Goal: Complete application form: Complete application form

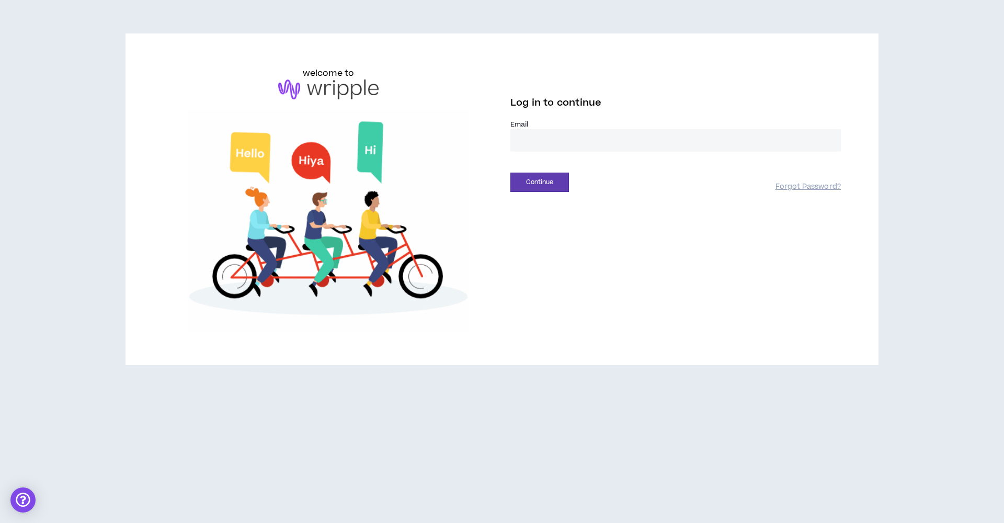
type input "**********"
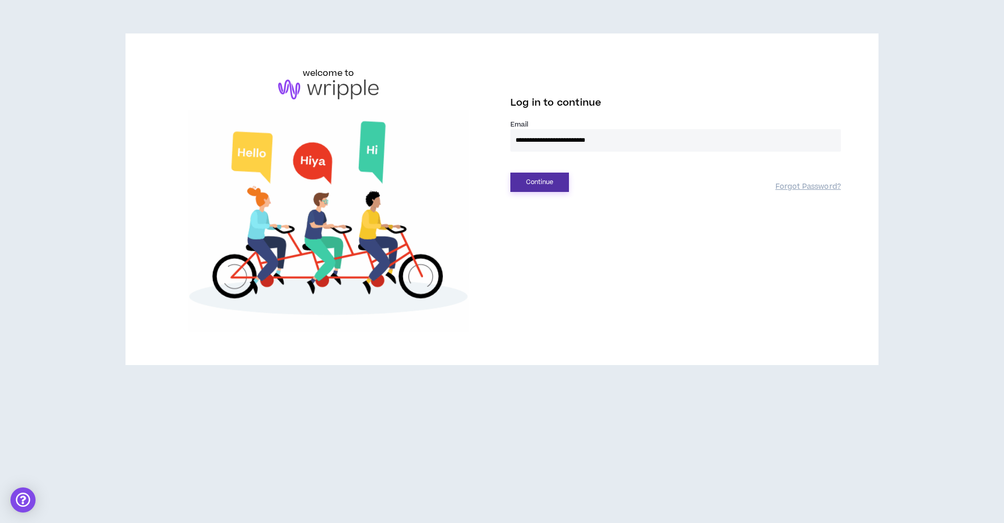
click at [541, 184] on button "Continue" at bounding box center [539, 182] width 59 height 19
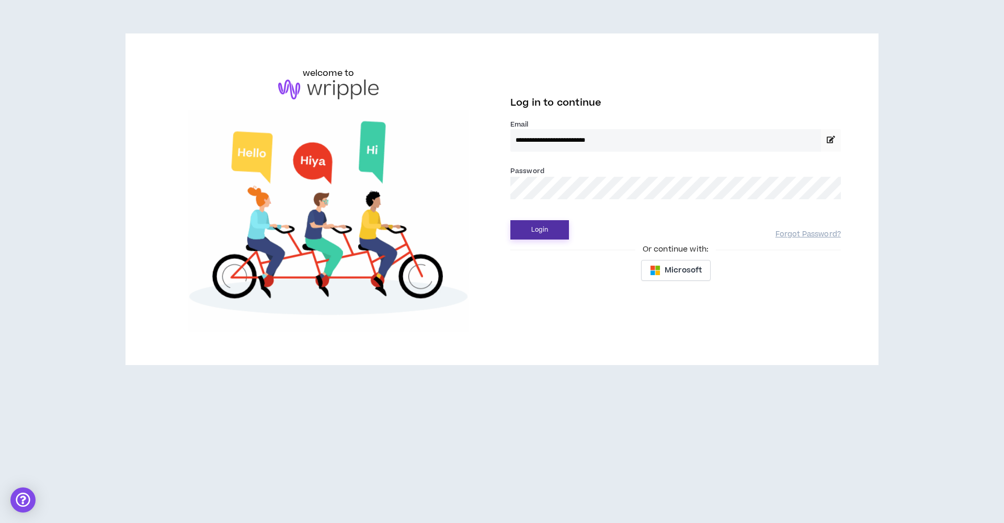
click at [540, 230] on button "Login" at bounding box center [539, 229] width 59 height 19
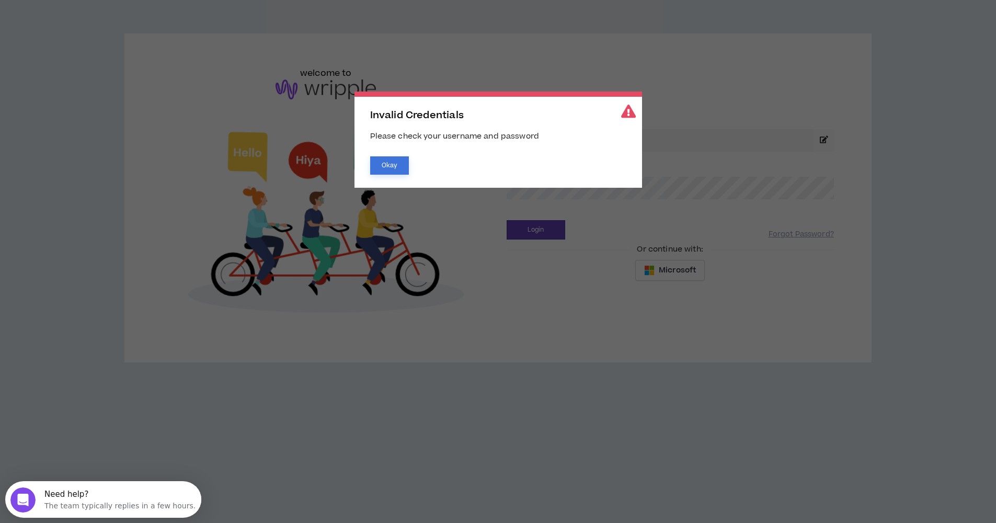
click at [396, 163] on button "Okay" at bounding box center [389, 165] width 39 height 18
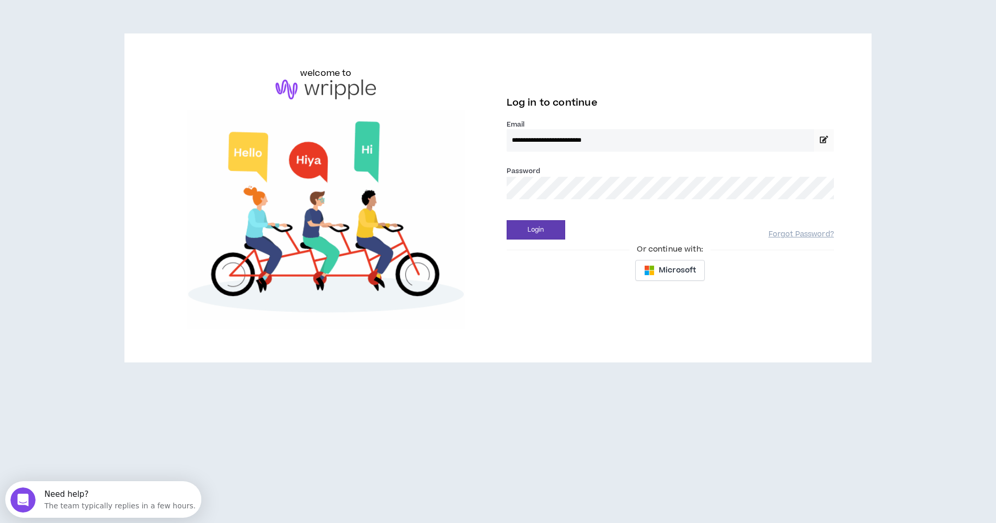
click at [441, 181] on div "**********" at bounding box center [498, 198] width 689 height 262
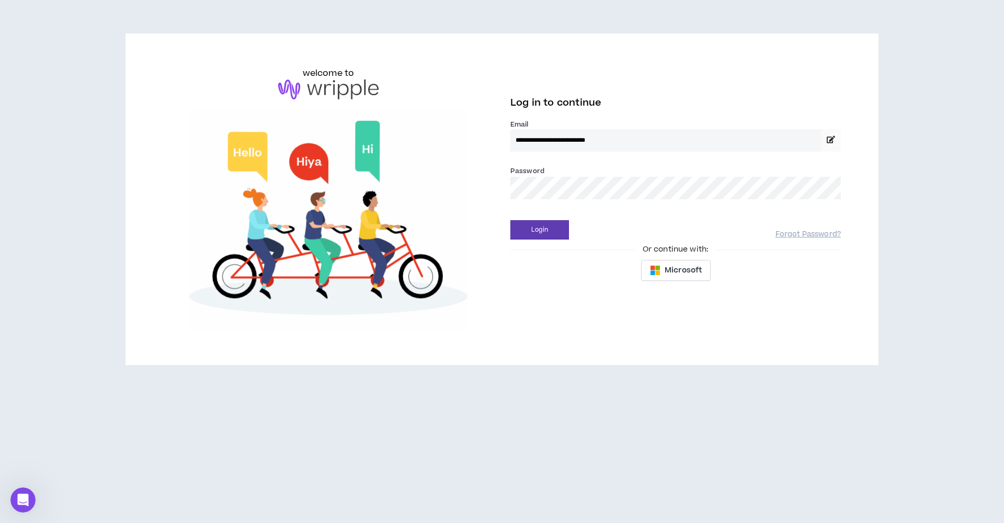
click at [540, 230] on button "Login" at bounding box center [539, 229] width 59 height 19
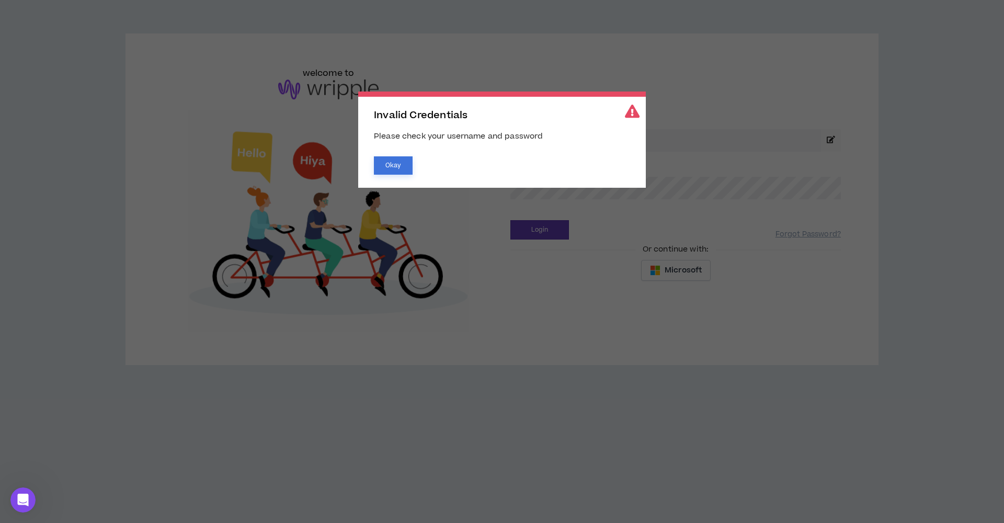
click at [381, 162] on button "Okay" at bounding box center [393, 165] width 39 height 18
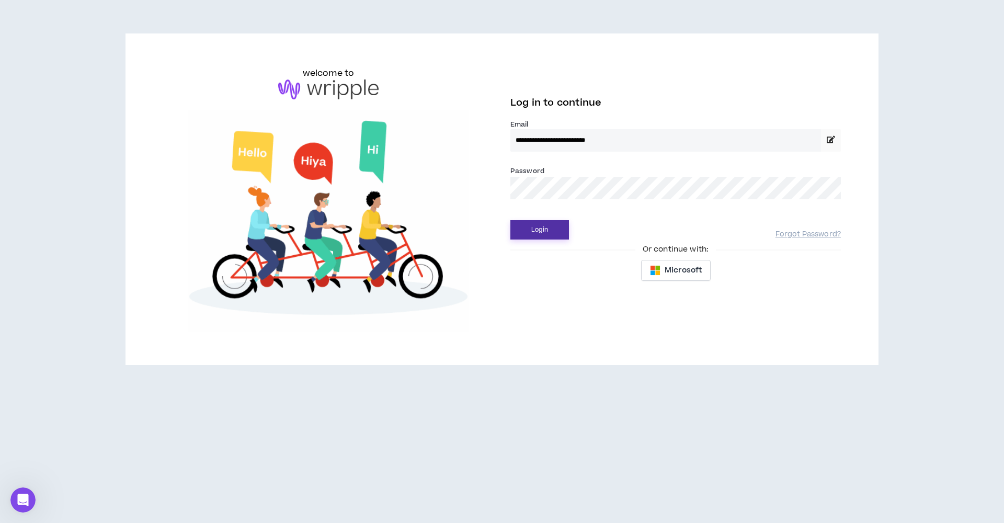
click at [533, 232] on button "Login" at bounding box center [539, 229] width 59 height 19
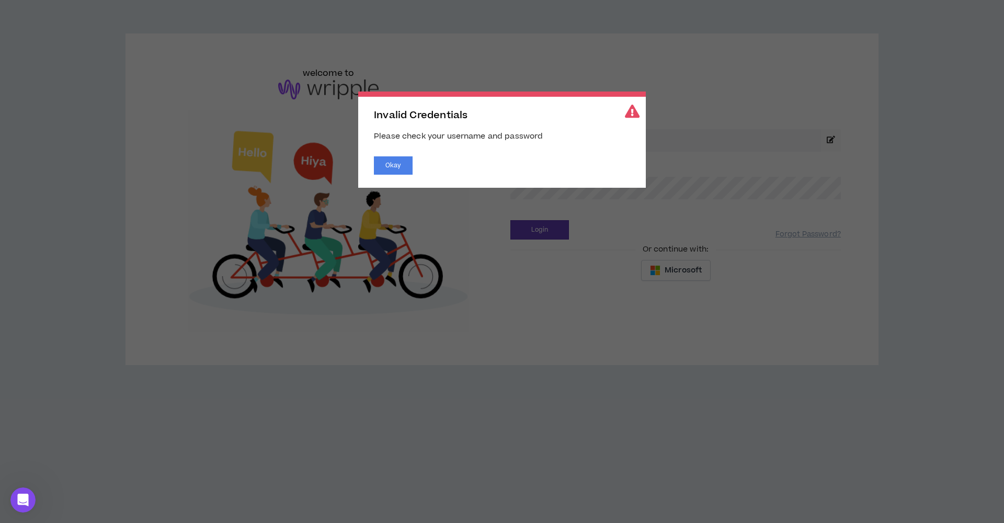
drag, startPoint x: 556, startPoint y: 199, endPoint x: 546, endPoint y: 189, distance: 14.8
click at [546, 189] on span "Invalid Credentials Please check your username and password Okay" at bounding box center [502, 261] width 1004 height 523
drag, startPoint x: 383, startPoint y: 165, endPoint x: 478, endPoint y: 166, distance: 95.2
click at [383, 165] on button "Okay" at bounding box center [393, 165] width 39 height 18
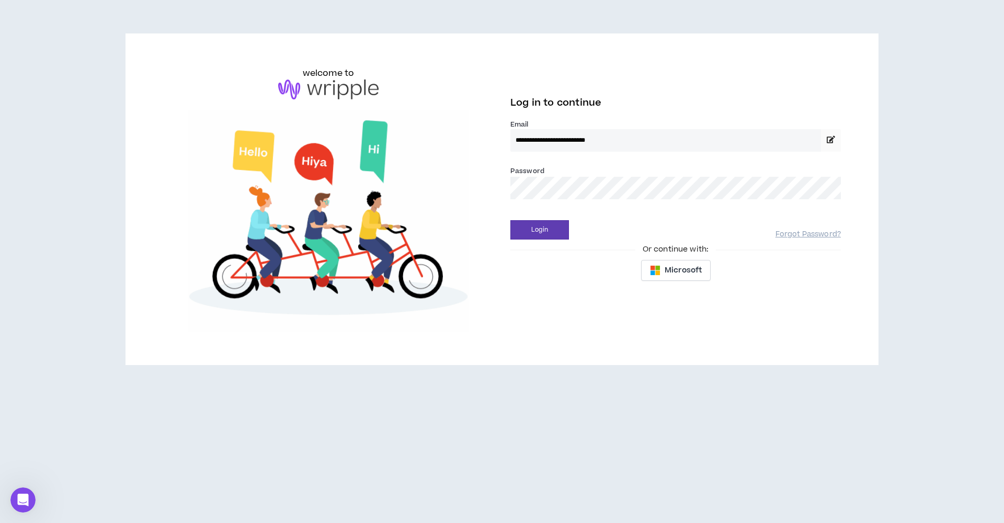
click at [466, 190] on div "**********" at bounding box center [502, 199] width 694 height 265
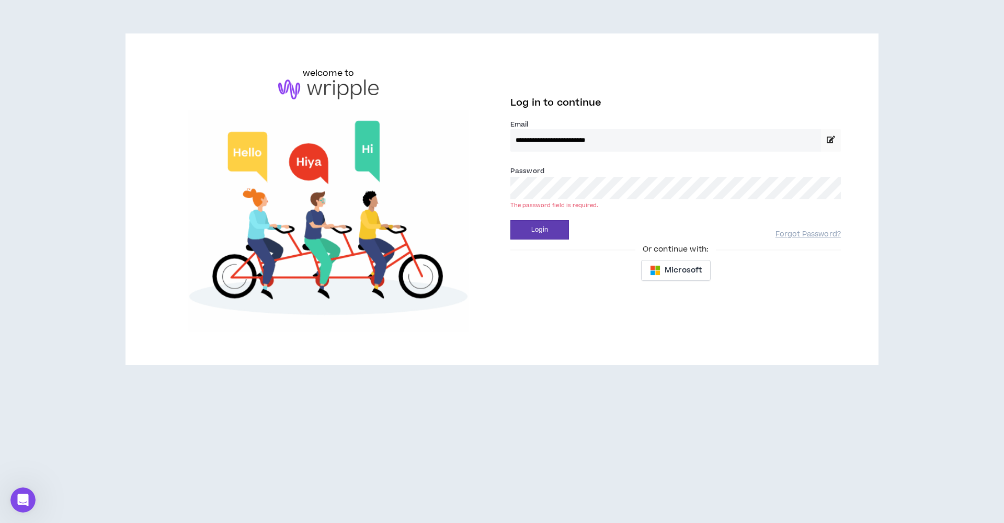
click at [540, 230] on button "Login" at bounding box center [539, 229] width 59 height 19
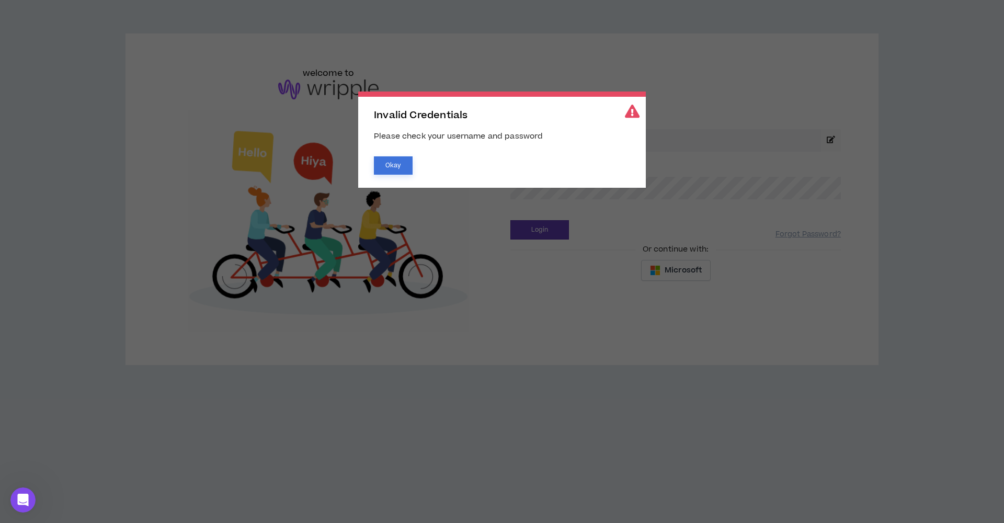
click at [397, 156] on div "Invalid Credentials Please check your username and password Okay" at bounding box center [502, 140] width 288 height 96
click at [398, 165] on button "Okay" at bounding box center [393, 165] width 39 height 18
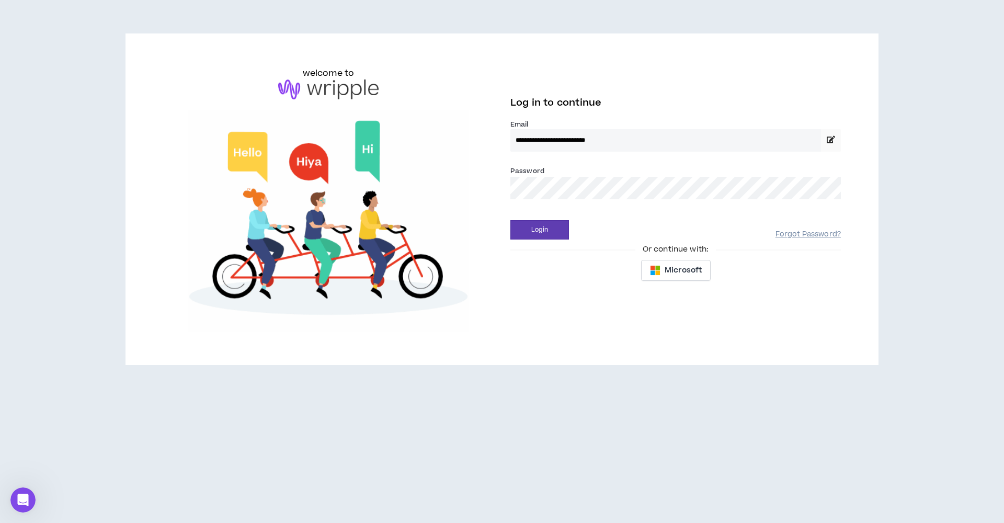
click at [816, 236] on link "Forgot Password?" at bounding box center [808, 235] width 65 height 10
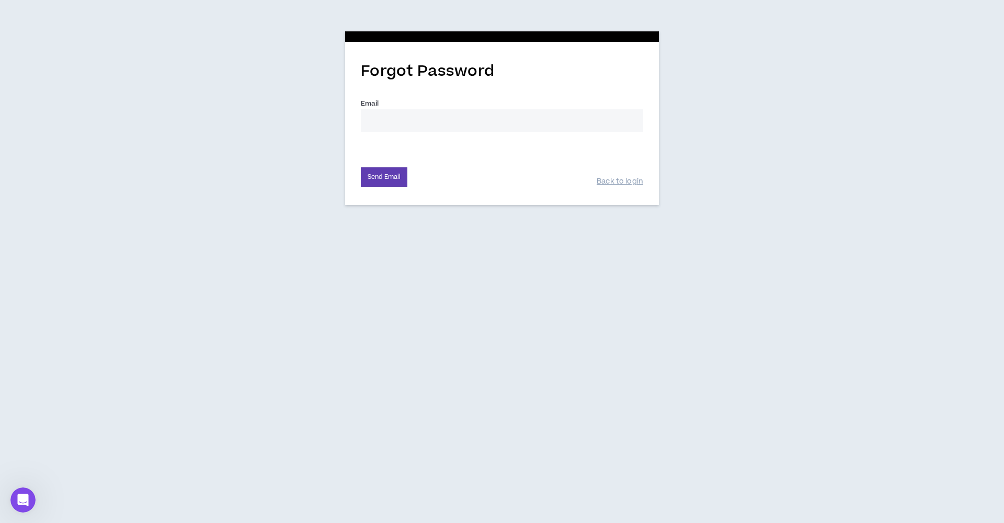
drag, startPoint x: 409, startPoint y: 137, endPoint x: 405, endPoint y: 124, distance: 13.2
click at [409, 136] on div "Email *" at bounding box center [502, 119] width 282 height 42
click at [405, 123] on input "Email *" at bounding box center [502, 120] width 282 height 22
type input "[EMAIL_ADDRESS][PERSON_NAME][DOMAIN_NAME]"
click at [387, 178] on button "Send Email" at bounding box center [384, 176] width 47 height 19
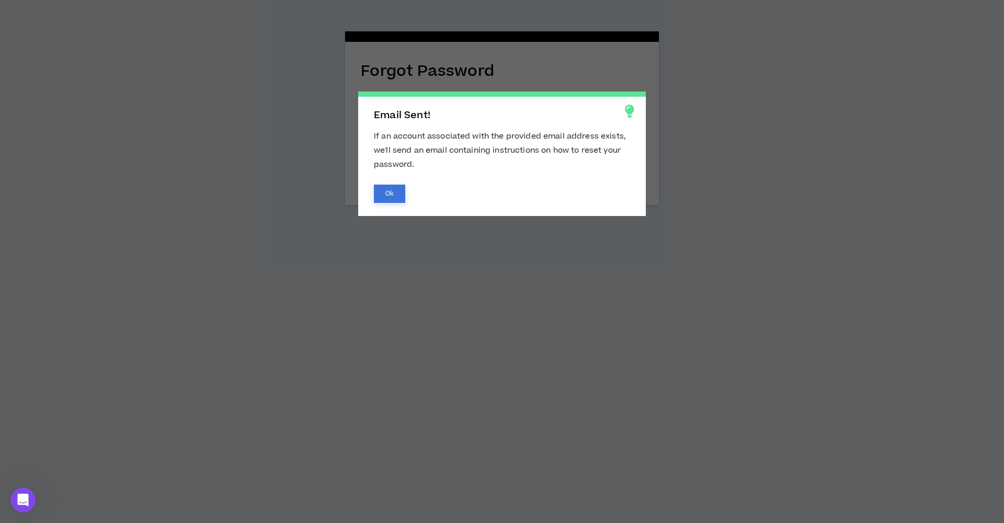
click at [383, 195] on button "Ok" at bounding box center [389, 194] width 31 height 18
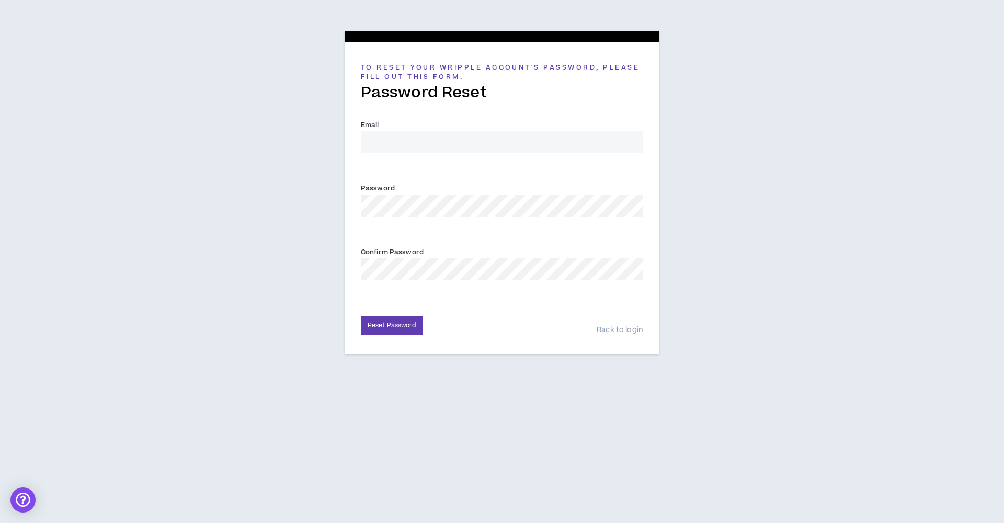
click at [484, 142] on input "Email *" at bounding box center [502, 142] width 282 height 22
type input "[EMAIL_ADDRESS][PERSON_NAME][DOMAIN_NAME]"
click at [392, 325] on button "Reset Password" at bounding box center [392, 325] width 62 height 19
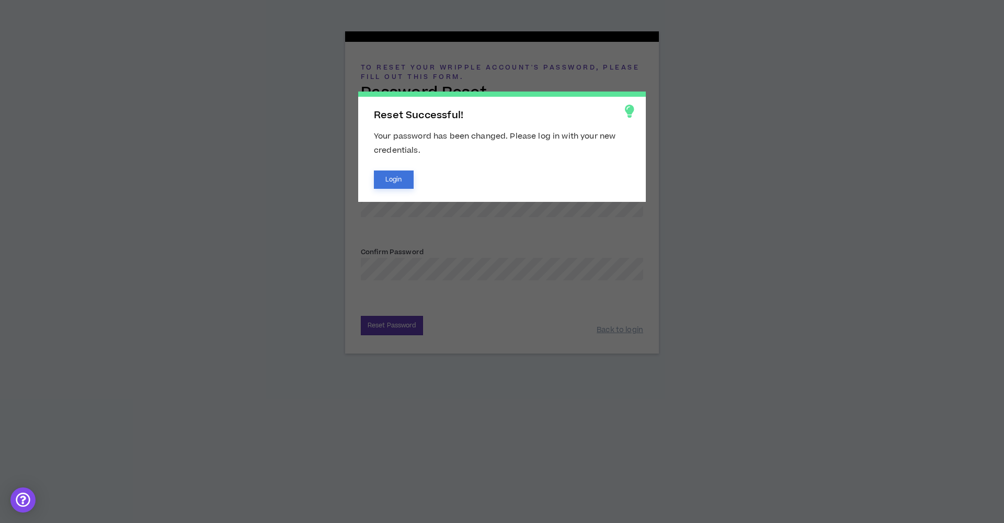
click at [396, 183] on button "Login" at bounding box center [394, 179] width 40 height 18
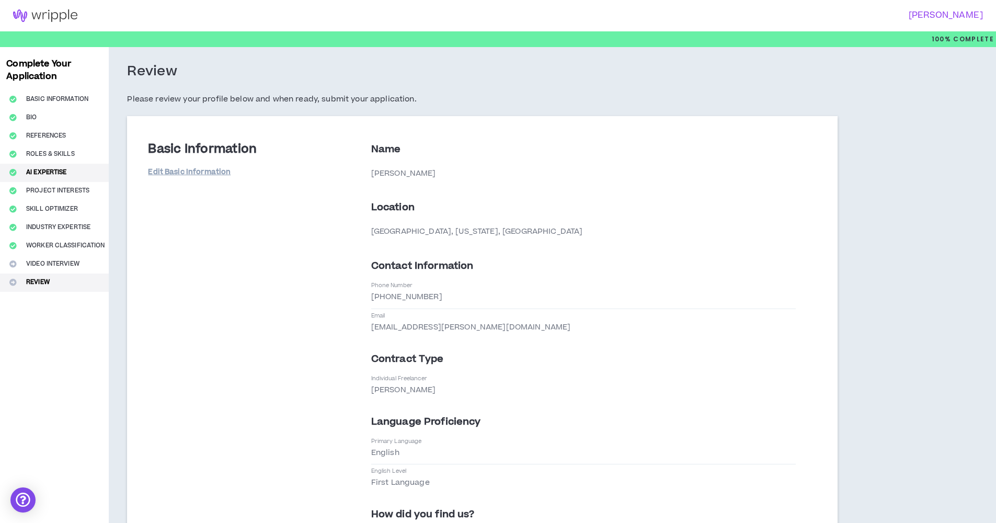
click at [48, 172] on button "AI Expertise" at bounding box center [54, 173] width 109 height 18
select select "*"
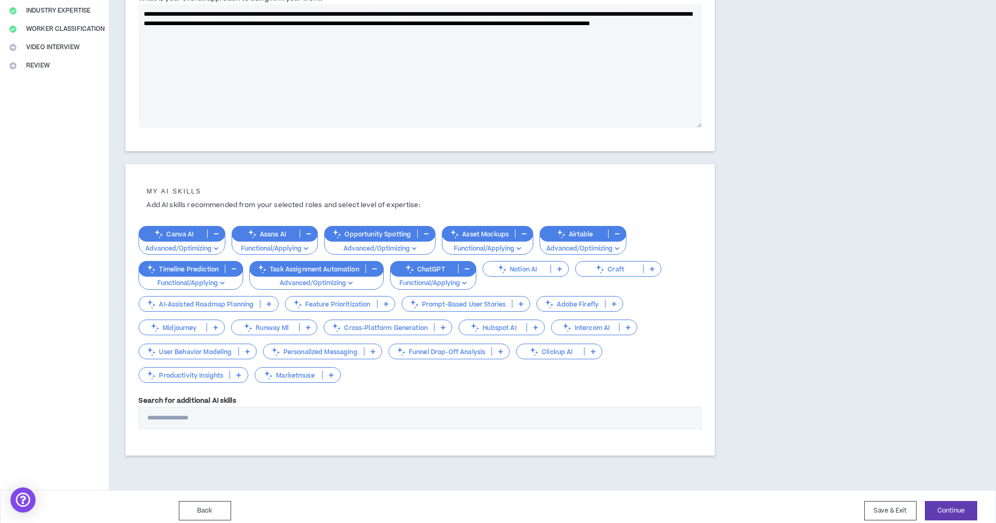
scroll to position [219, 0]
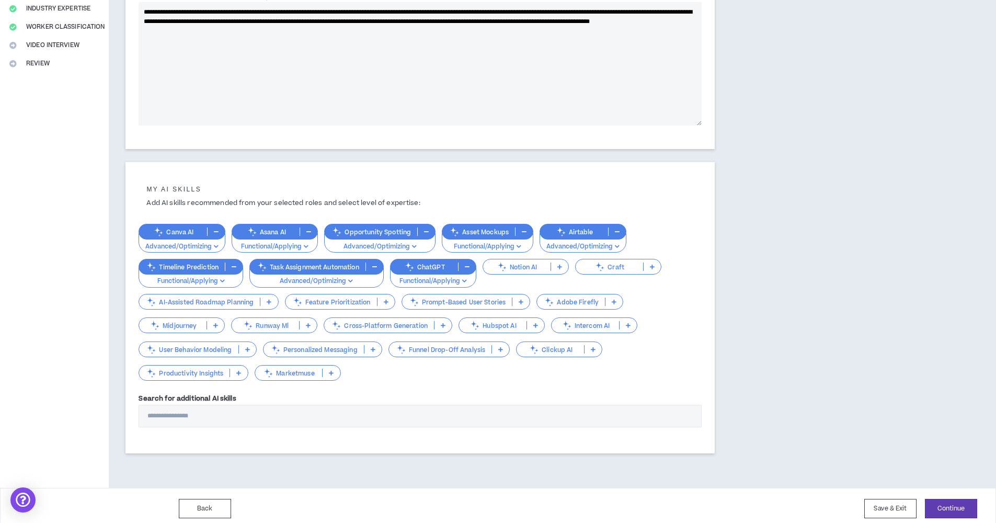
click at [578, 295] on div "Adobe Firefly" at bounding box center [580, 302] width 87 height 16
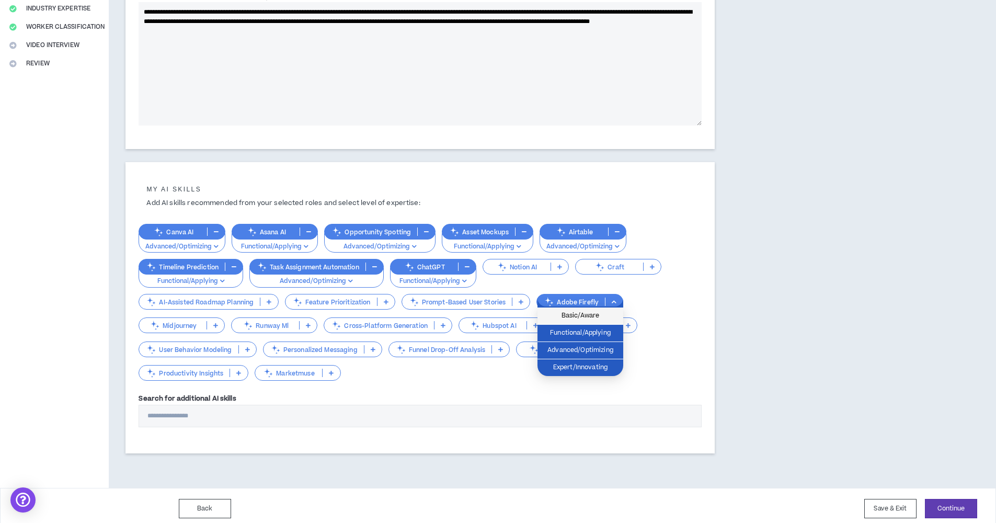
click at [607, 322] on li "Basic/Aware" at bounding box center [581, 315] width 86 height 17
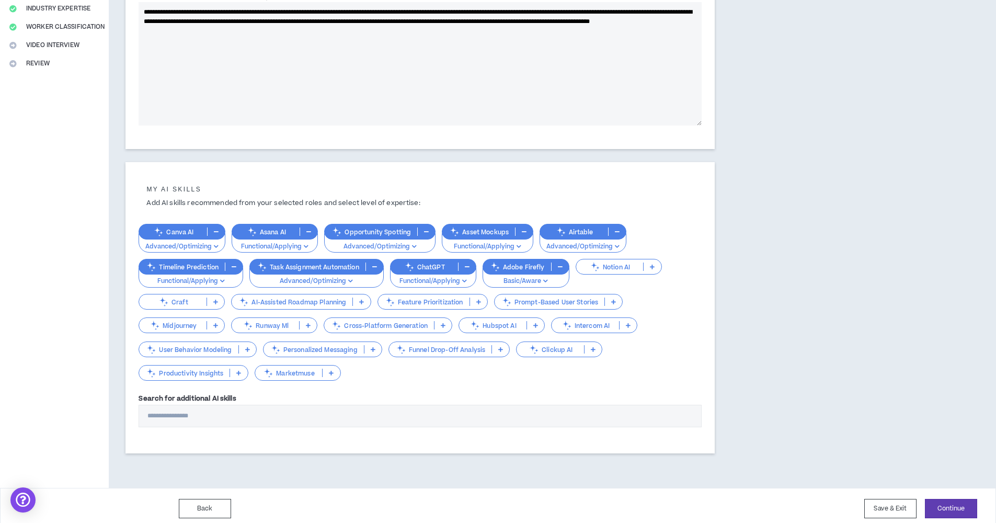
click at [213, 324] on icon at bounding box center [215, 325] width 5 height 5
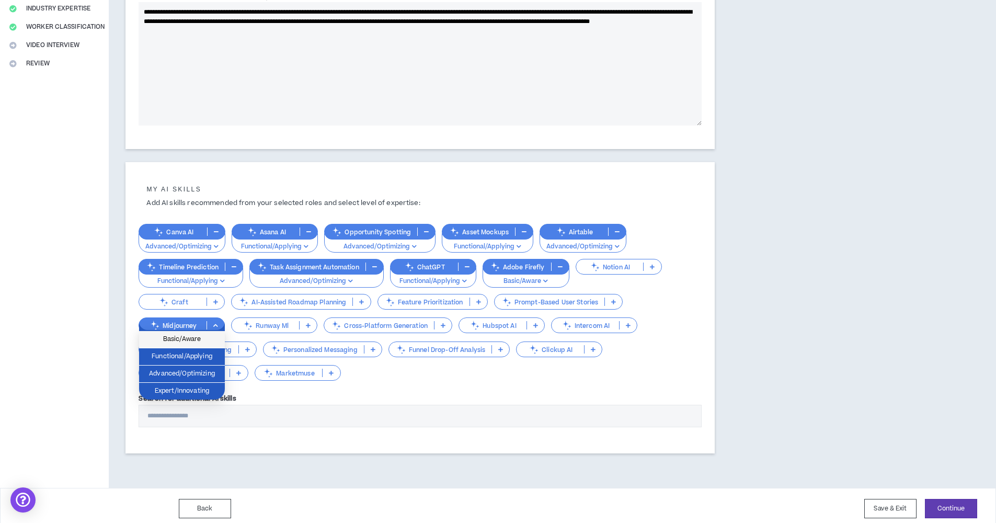
click at [205, 337] on span "Basic/Aware" at bounding box center [181, 340] width 73 height 12
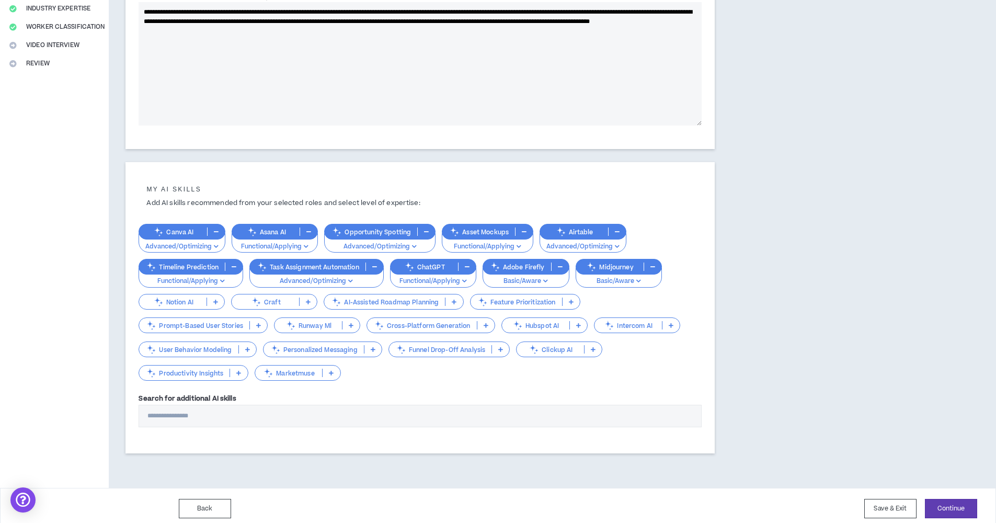
click at [568, 322] on p "Hubspot AI" at bounding box center [535, 326] width 67 height 8
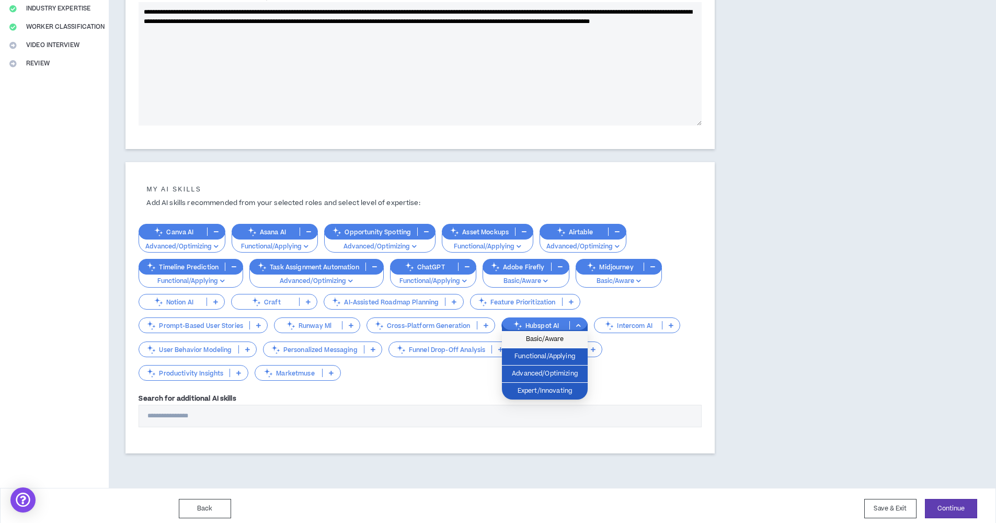
click at [566, 336] on span "Basic/Aware" at bounding box center [544, 340] width 73 height 12
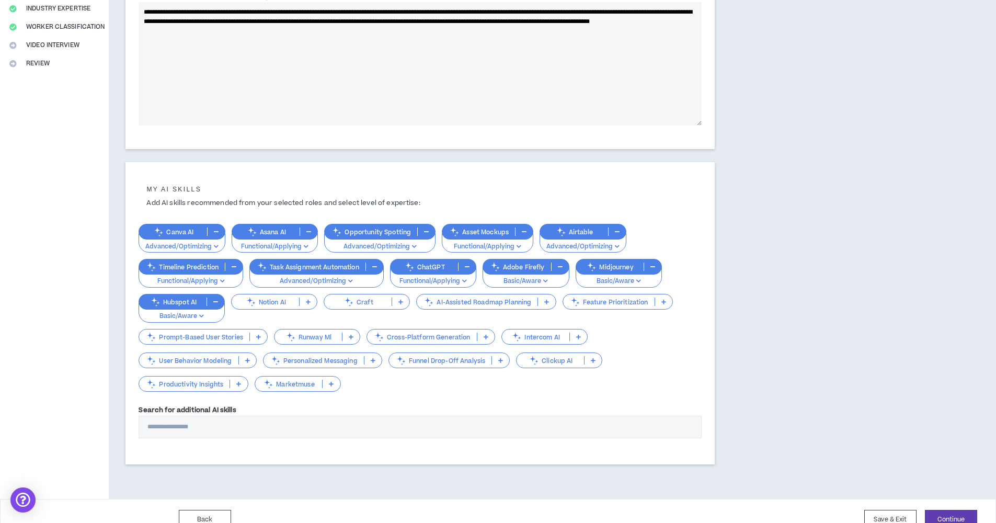
click at [643, 389] on div "Canva AI Advanced/Optimizing Asana AI Functional/Applying Opportunity Spotting …" at bounding box center [420, 303] width 563 height 180
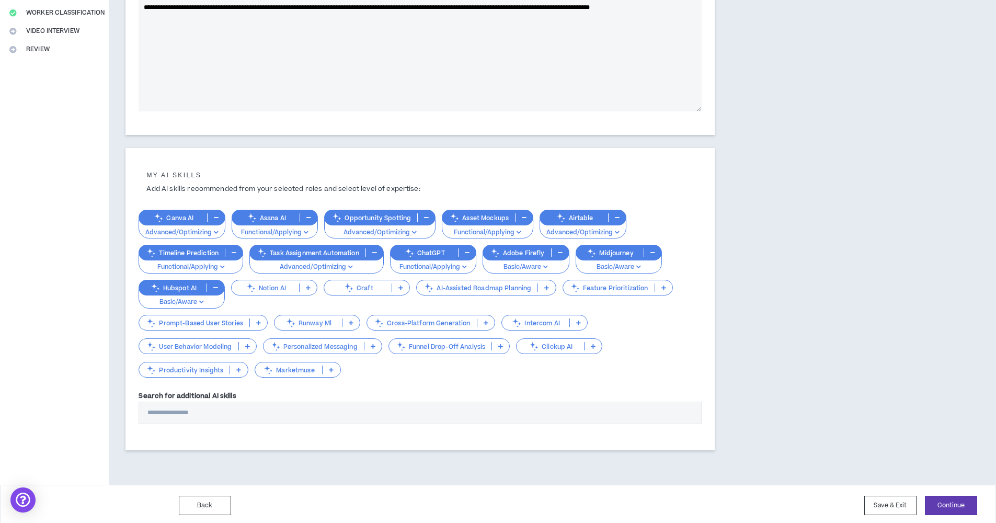
click at [444, 371] on div "Canva AI Advanced/Optimizing Asana AI Functional/Applying Opportunity Spotting …" at bounding box center [420, 289] width 563 height 180
click at [300, 347] on p "Personalized Messaging" at bounding box center [314, 347] width 100 height 8
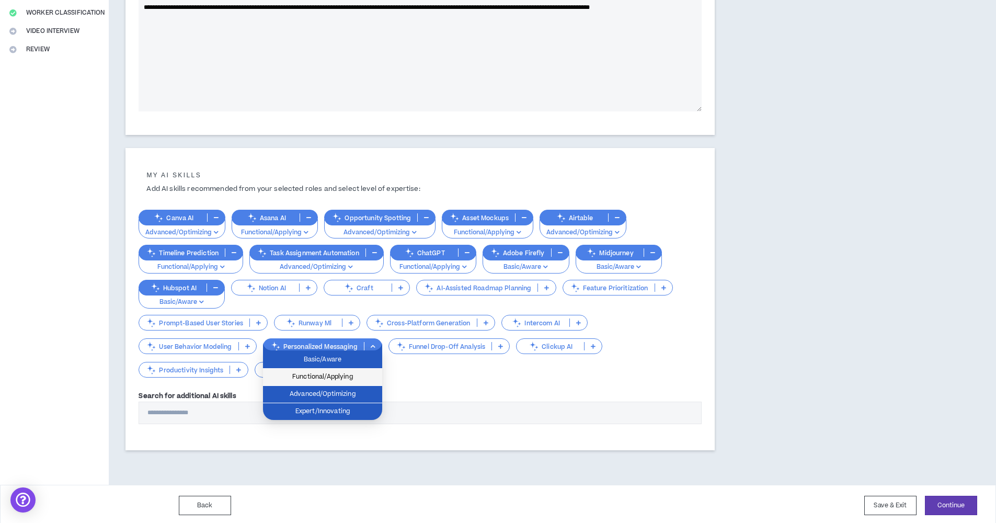
click at [310, 373] on span "Functional/Applying" at bounding box center [322, 377] width 107 height 12
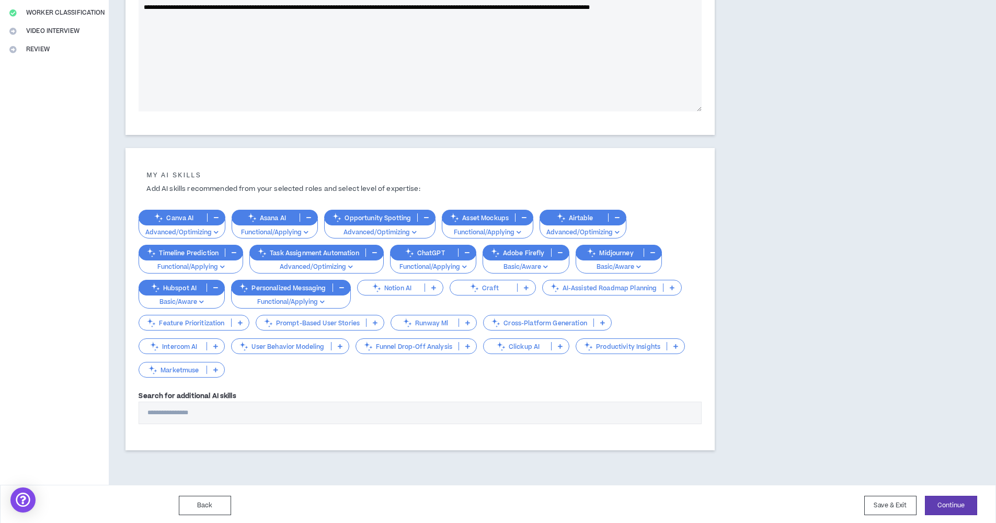
click at [671, 345] on p at bounding box center [675, 346] width 17 height 8
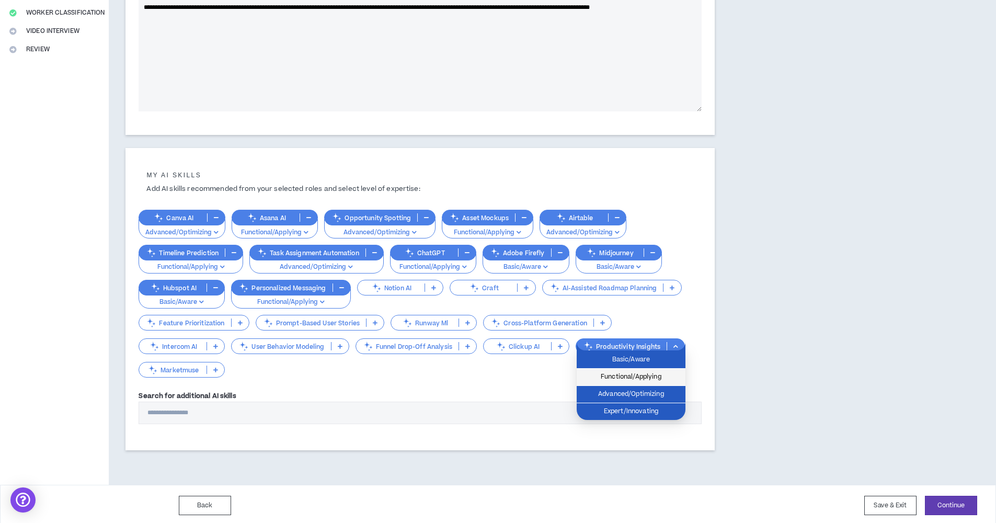
click at [666, 380] on span "Functional/Applying" at bounding box center [631, 377] width 96 height 12
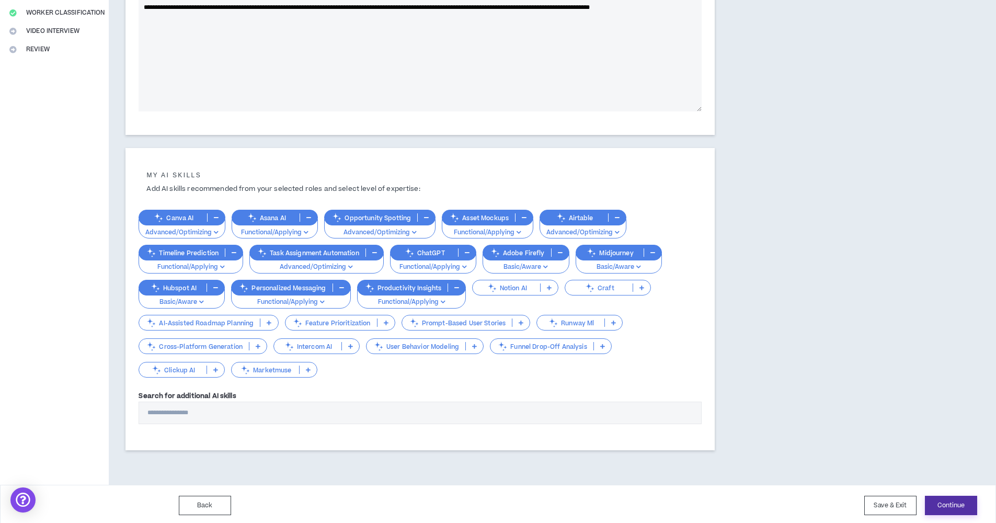
click at [960, 504] on button "Continue" at bounding box center [951, 505] width 52 height 19
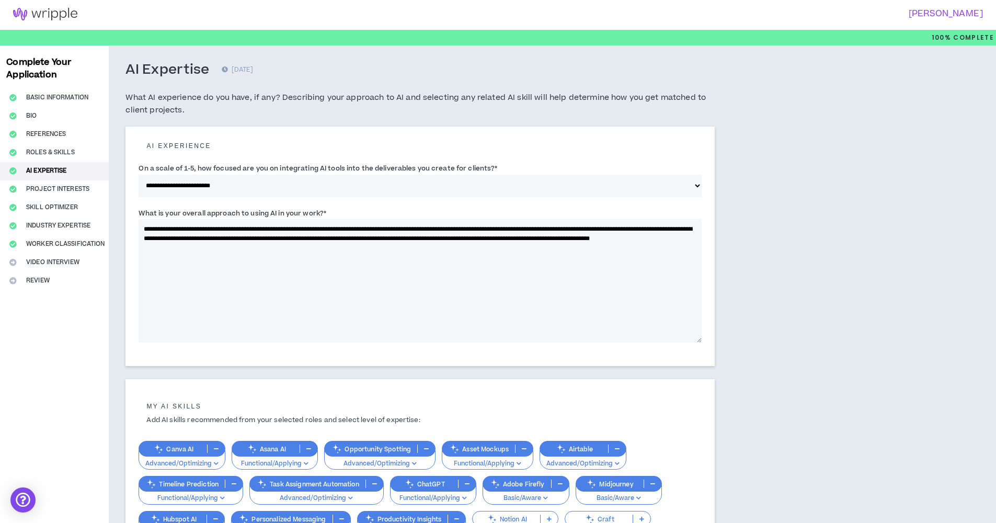
select select "*"
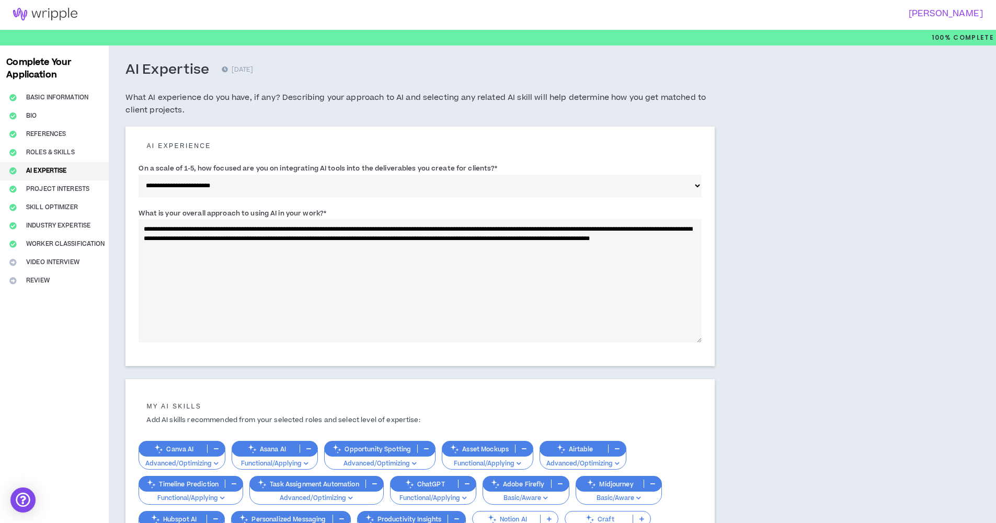
select select "*"
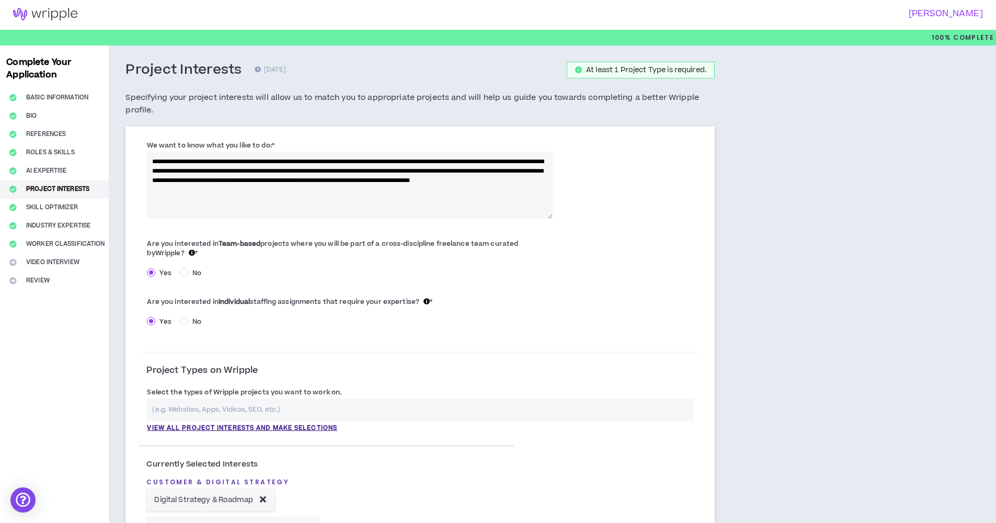
scroll to position [0, 0]
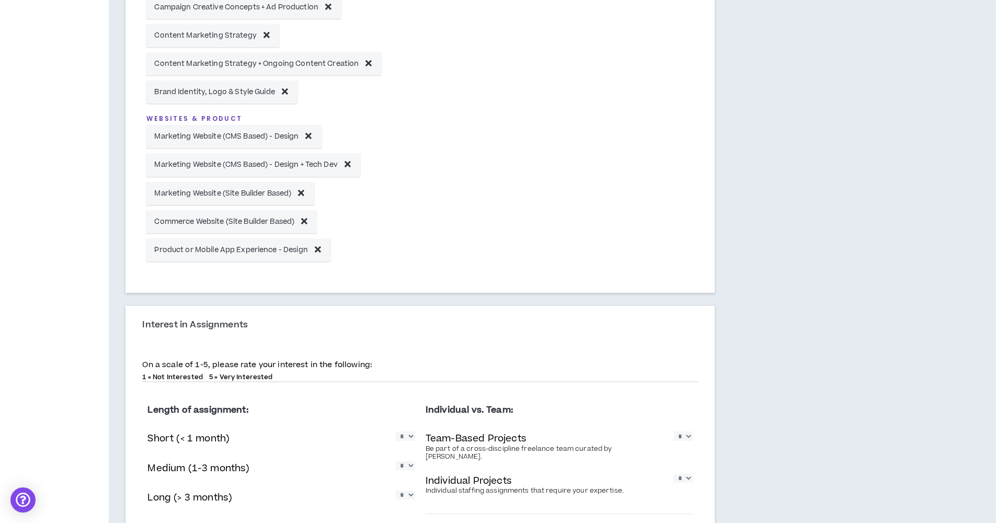
scroll to position [939, 0]
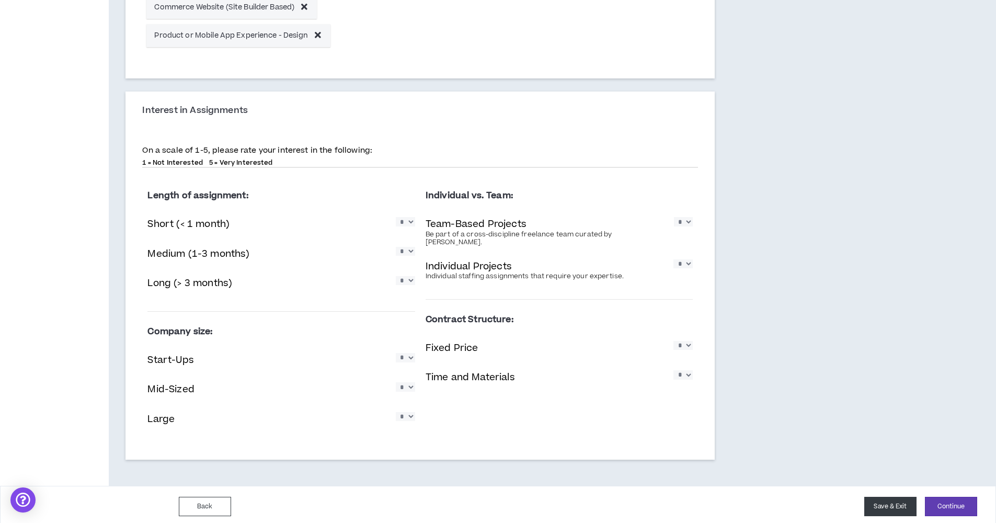
click at [872, 497] on button "Save & Exit" at bounding box center [890, 506] width 52 height 19
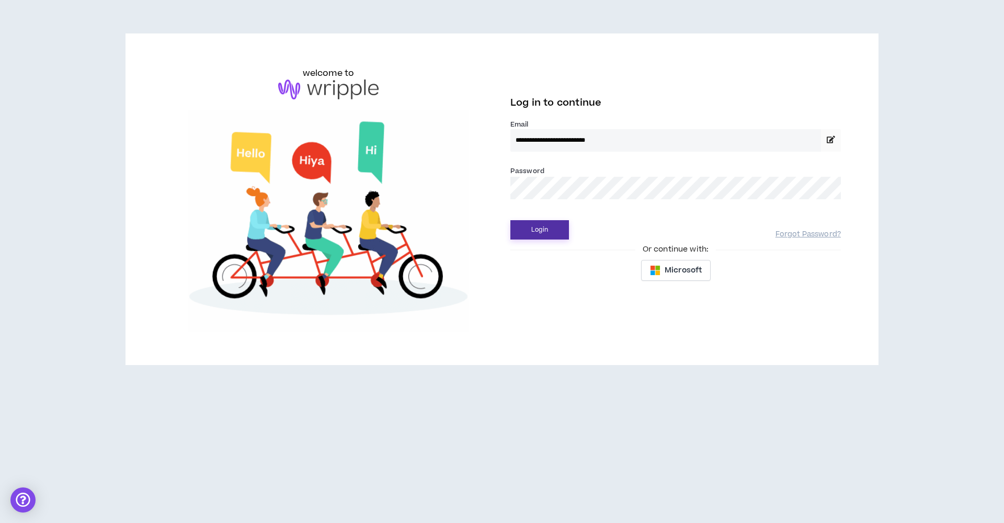
click at [563, 227] on button "Login" at bounding box center [539, 229] width 59 height 19
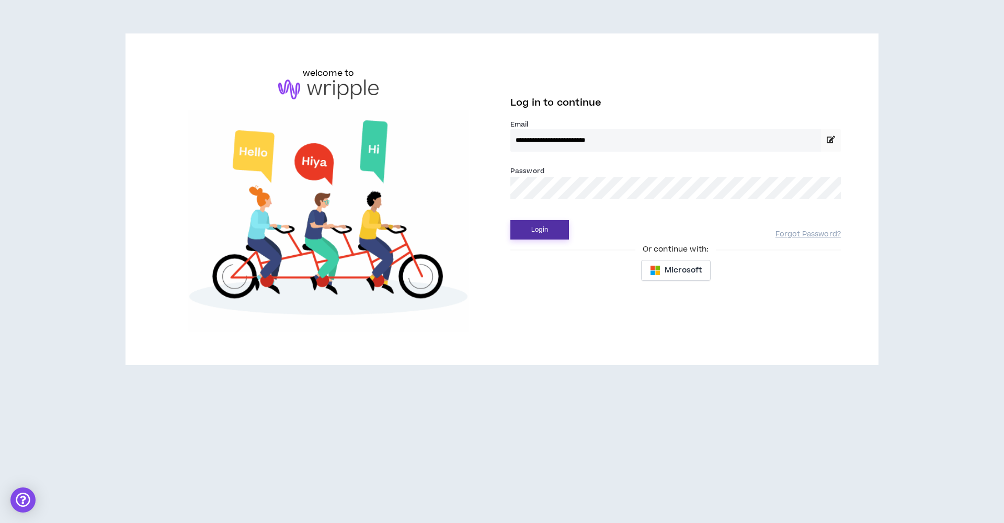
click at [560, 226] on button "Login" at bounding box center [539, 229] width 59 height 19
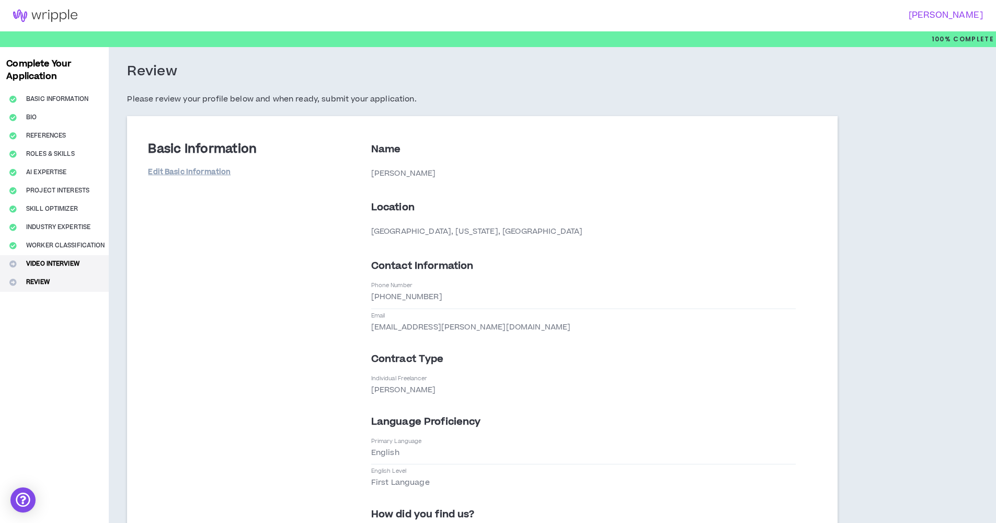
click at [68, 265] on button "Video Interview" at bounding box center [54, 264] width 109 height 18
